Goal: Information Seeking & Learning: Learn about a topic

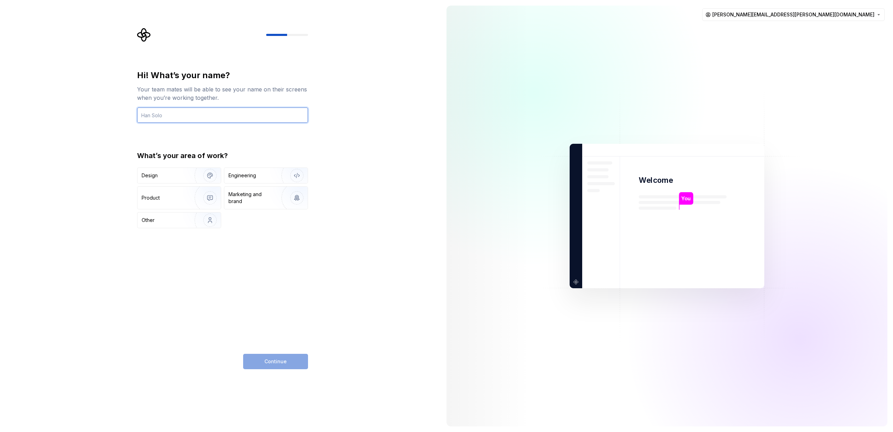
click at [167, 112] on input "text" at bounding box center [222, 114] width 171 height 15
type input "[PERSON_NAME]"
click at [186, 174] on img "button" at bounding box center [205, 175] width 45 height 47
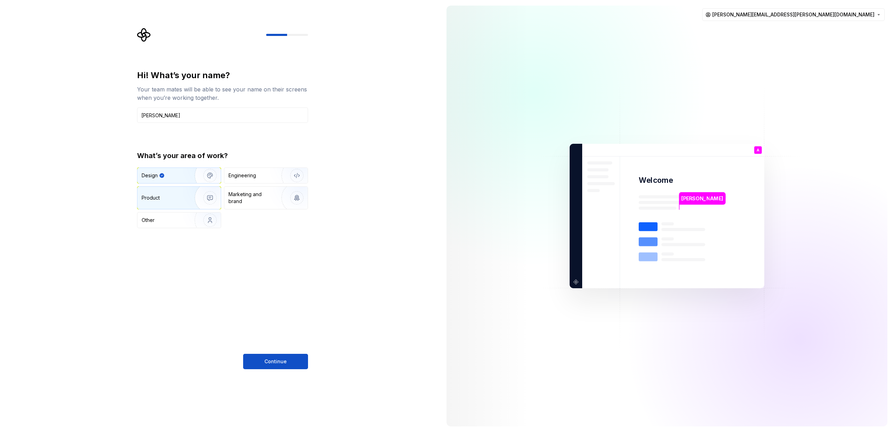
click at [188, 193] on img "button" at bounding box center [205, 197] width 45 height 47
click at [187, 178] on img "button" at bounding box center [205, 175] width 45 height 47
click at [277, 363] on span "Continue" at bounding box center [276, 361] width 22 height 7
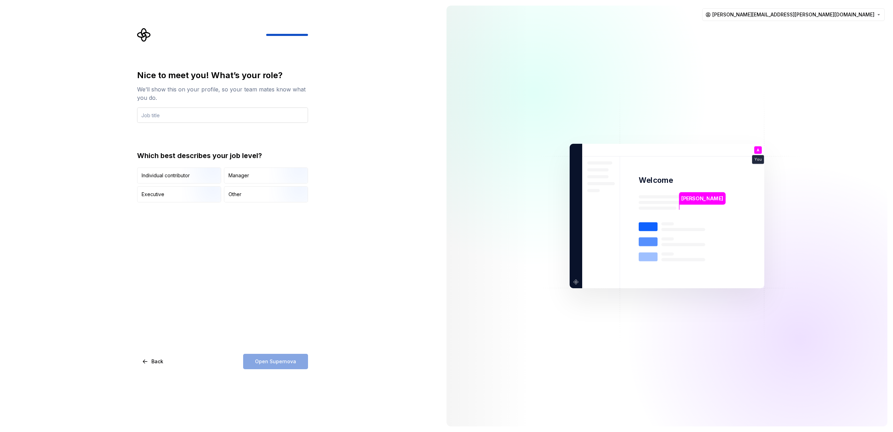
click at [168, 114] on input "text" at bounding box center [222, 114] width 171 height 15
type input "Design Principal"
click at [197, 174] on img "button" at bounding box center [204, 184] width 45 height 47
click at [276, 361] on span "Open Supernova" at bounding box center [275, 361] width 41 height 7
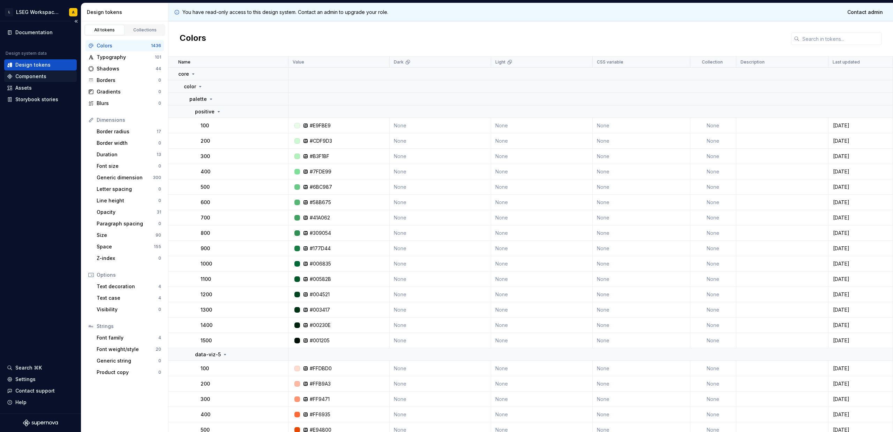
click at [31, 74] on div "Components" at bounding box center [30, 76] width 31 height 7
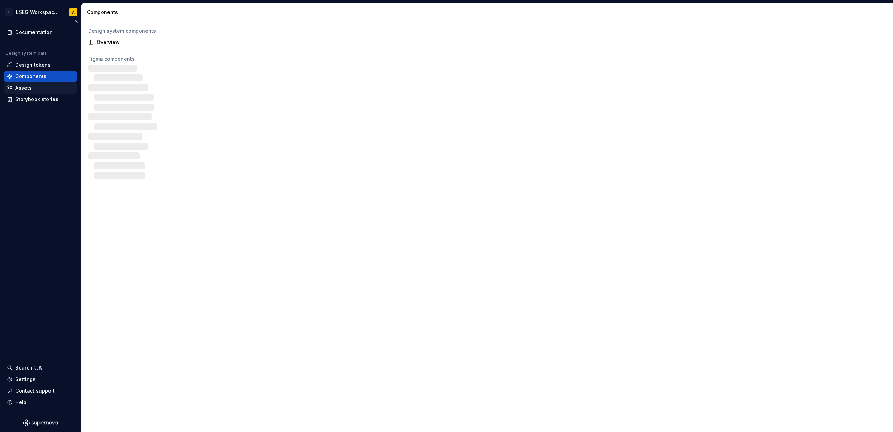
click at [30, 87] on div "Assets" at bounding box center [23, 87] width 16 height 7
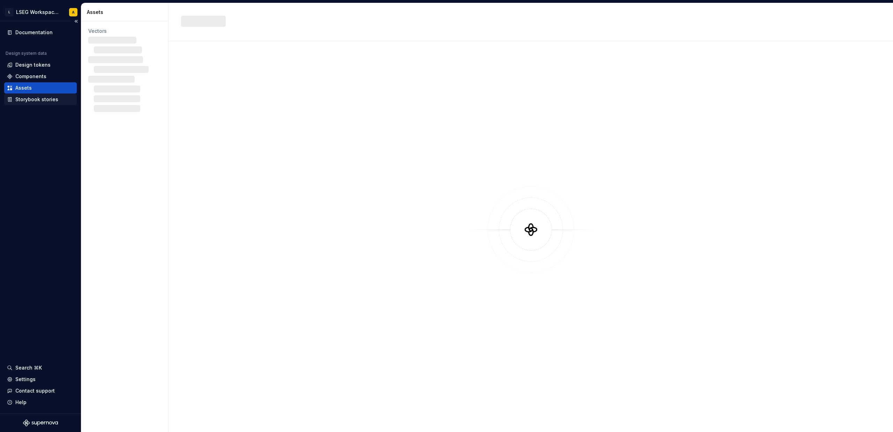
click at [37, 98] on div "Storybook stories" at bounding box center [36, 99] width 43 height 7
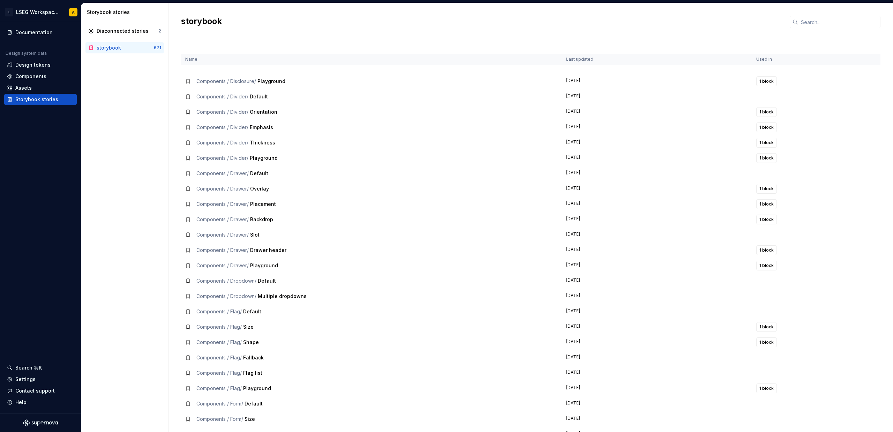
scroll to position [1951, 0]
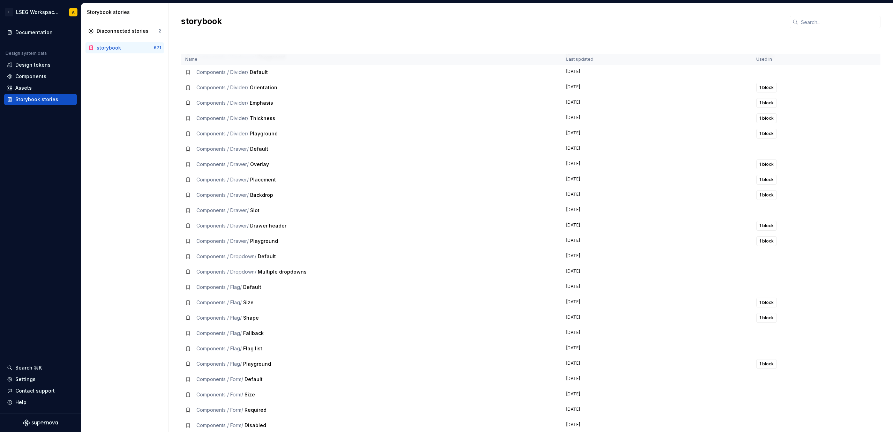
click at [207, 173] on td "Components / Drawer / Placement" at bounding box center [371, 179] width 381 height 15
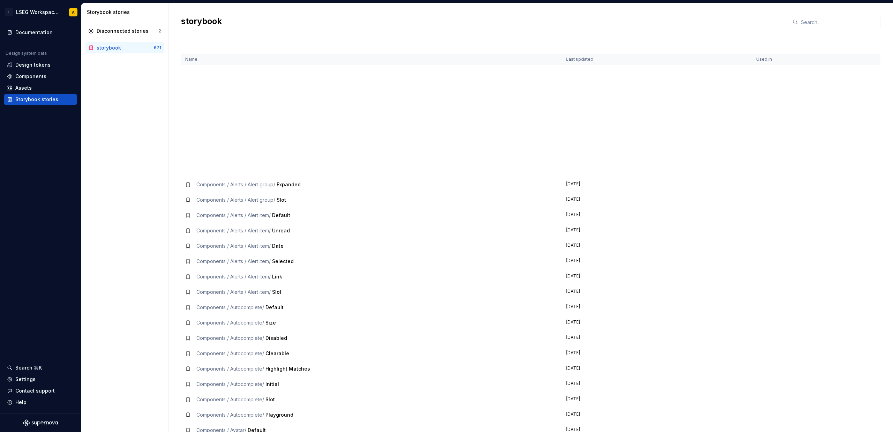
scroll to position [0, 0]
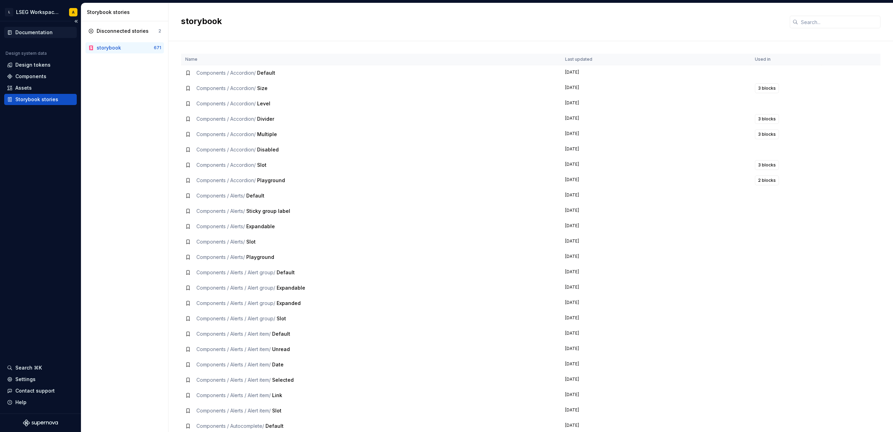
click at [31, 31] on div "Documentation" at bounding box center [33, 32] width 37 height 7
